Goal: Task Accomplishment & Management: Manage account settings

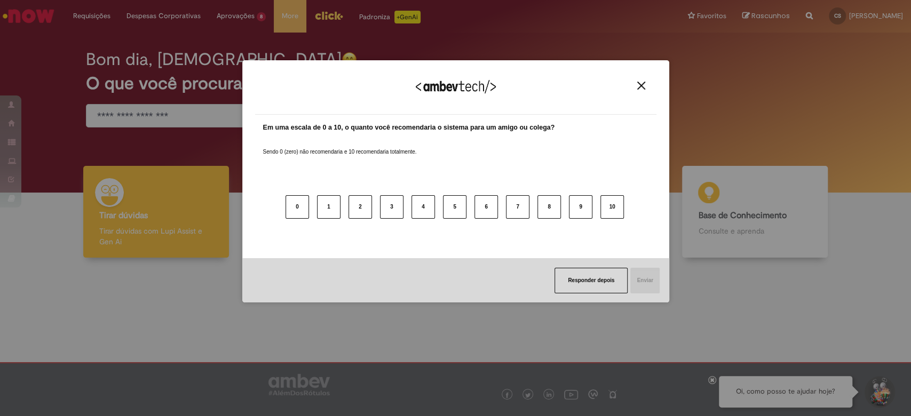
click at [643, 89] on img "Close" at bounding box center [641, 86] width 8 height 8
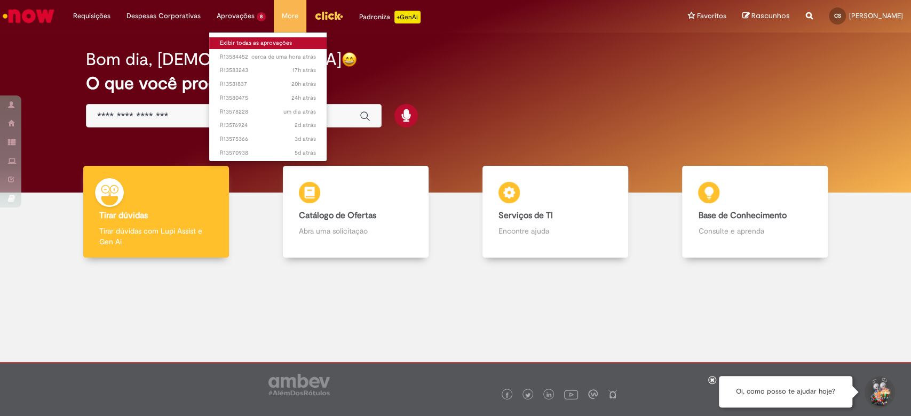
click at [239, 40] on link "Exibir todas as aprovações" at bounding box center [267, 43] width 117 height 12
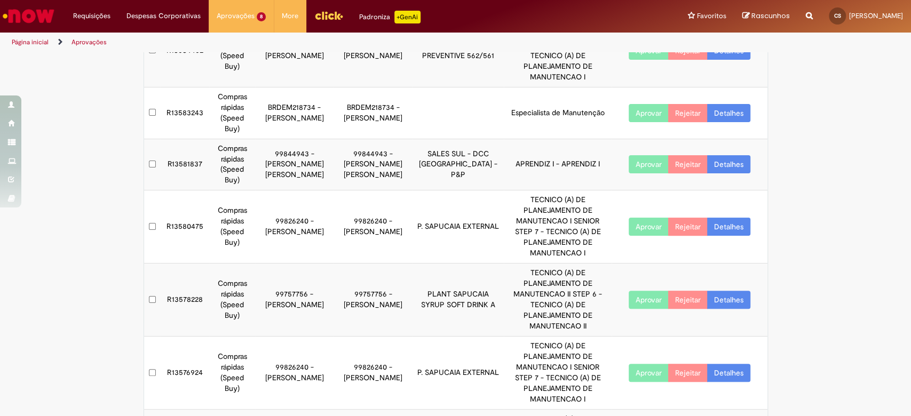
scroll to position [124, 0]
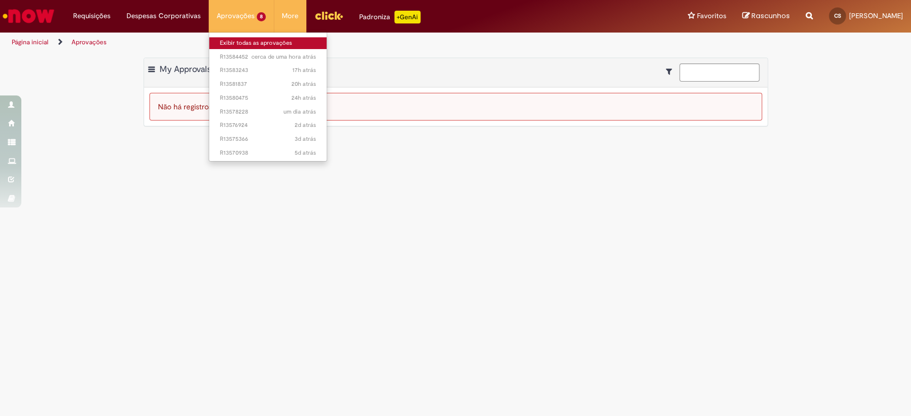
click at [252, 39] on link "Exibir todas as aprovações" at bounding box center [267, 43] width 117 height 12
click at [242, 42] on link "Exibir todas as aprovações" at bounding box center [267, 43] width 117 height 12
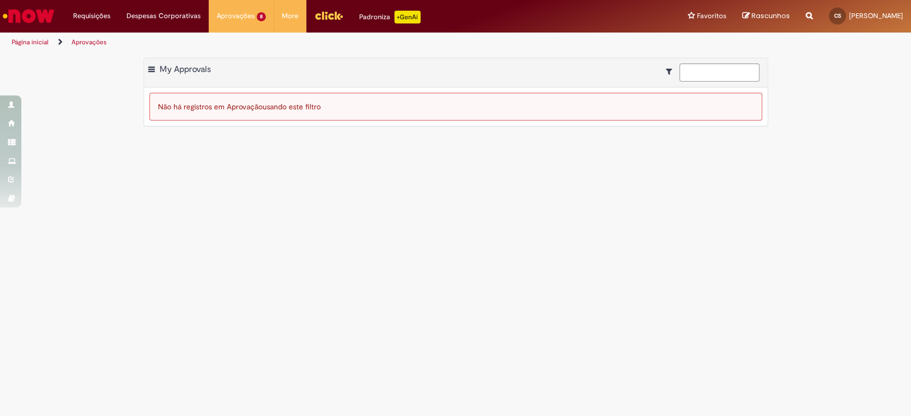
click at [162, 241] on main "Aprovações Exportar como PDF Exportar como Excel Exportar como CSV My Approvals…" at bounding box center [455, 234] width 911 height 364
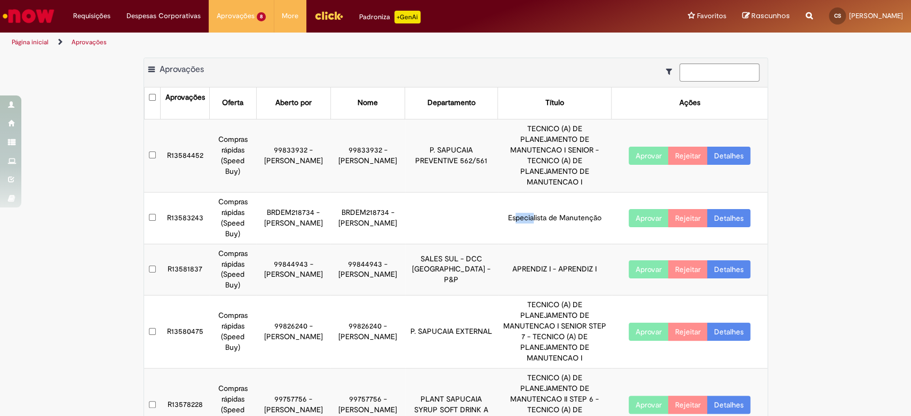
drag, startPoint x: 500, startPoint y: 193, endPoint x: 536, endPoint y: 199, distance: 36.8
click at [520, 194] on td "Especialista de Manutenção" at bounding box center [555, 218] width 114 height 52
click at [560, 192] on td "Especialista de Manutenção" at bounding box center [555, 218] width 114 height 52
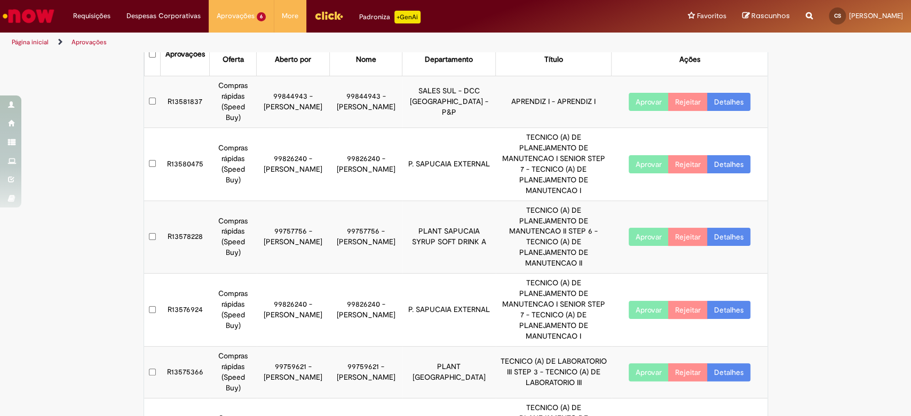
scroll to position [31, 0]
